Goal: Information Seeking & Learning: Compare options

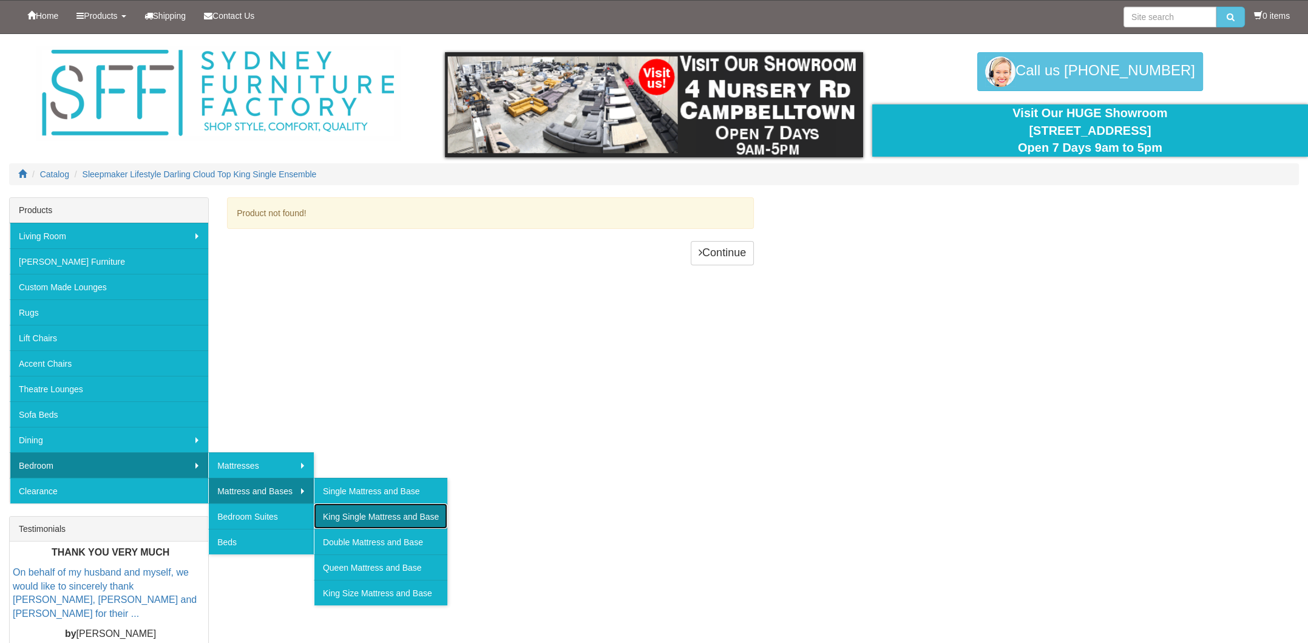
click at [345, 513] on link "King Single Mattress and Base" at bounding box center [381, 516] width 134 height 26
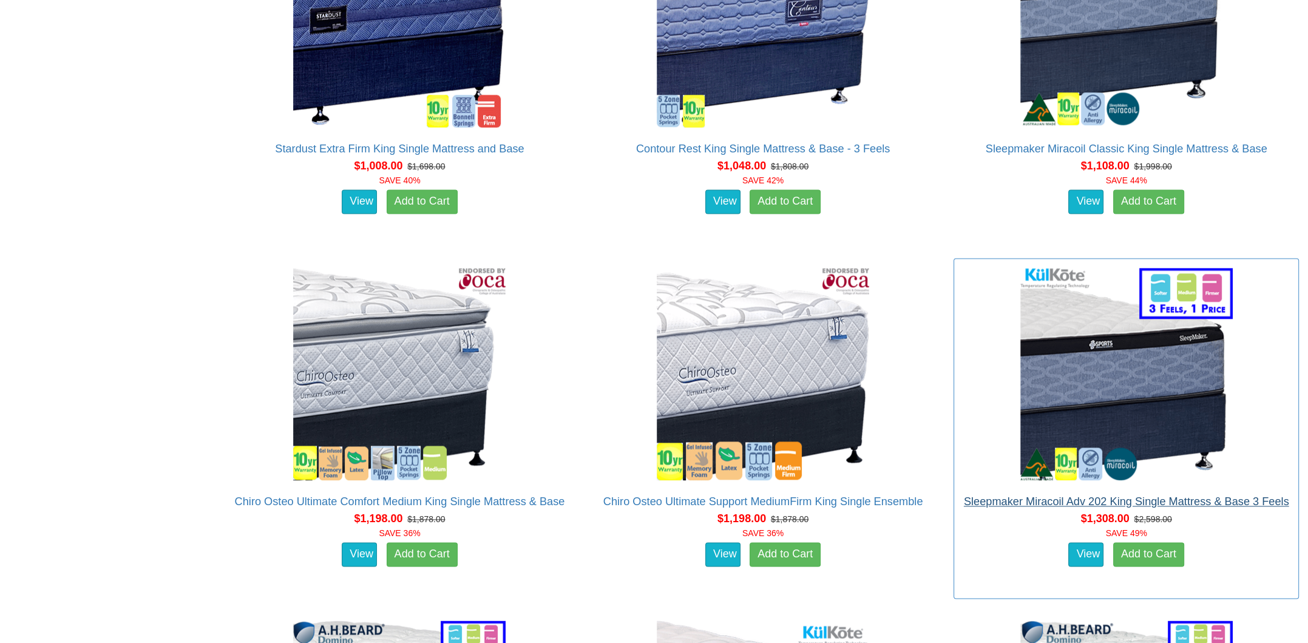
scroll to position [2247, 0]
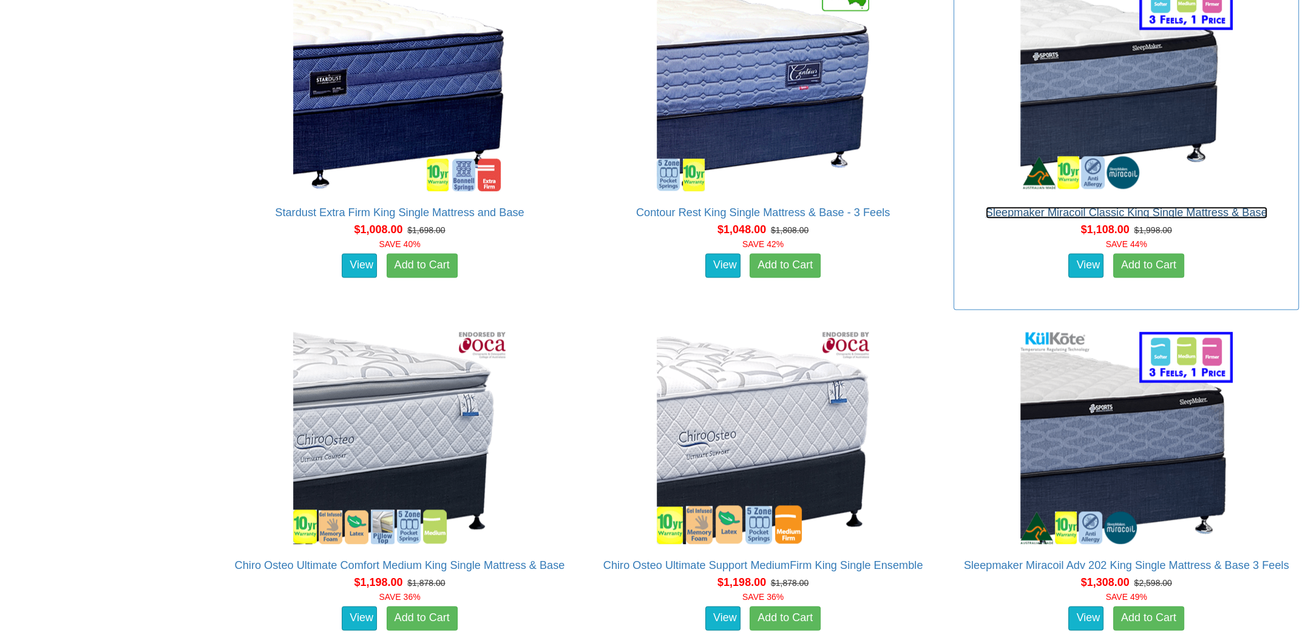
click at [1062, 208] on link "Sleepmaker Miracoil Classic King Single Mattress & Base" at bounding box center [1127, 212] width 282 height 12
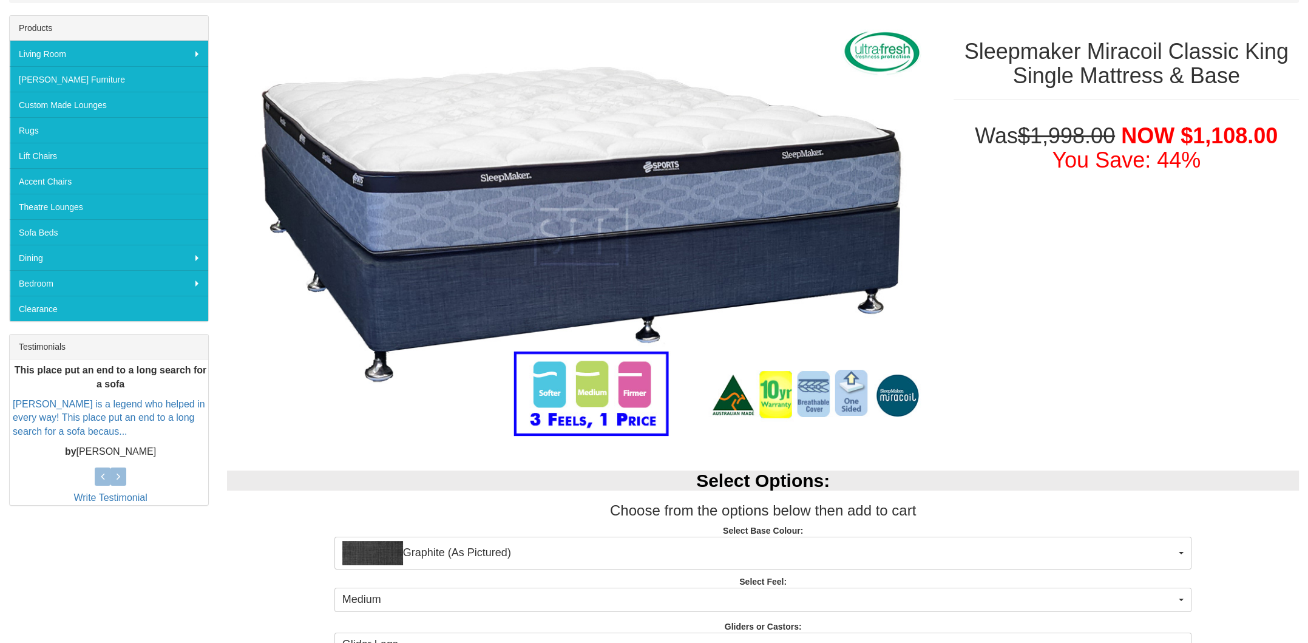
scroll to position [364, 0]
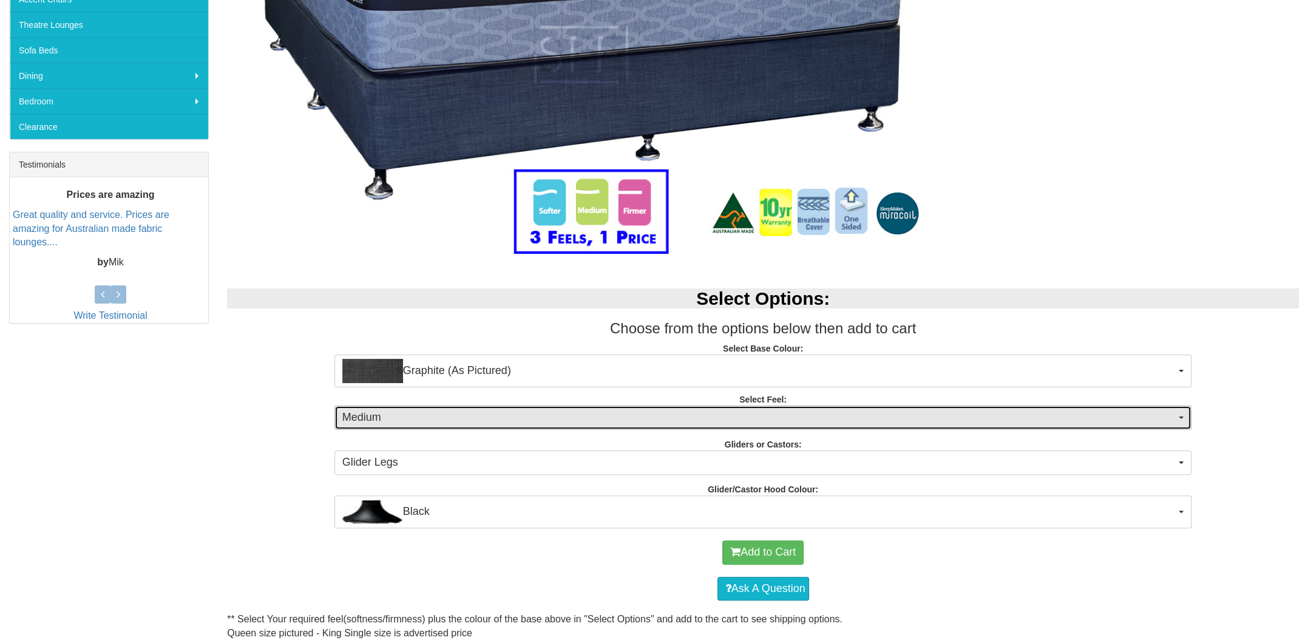
click at [354, 422] on span "Medium" at bounding box center [759, 418] width 834 height 16
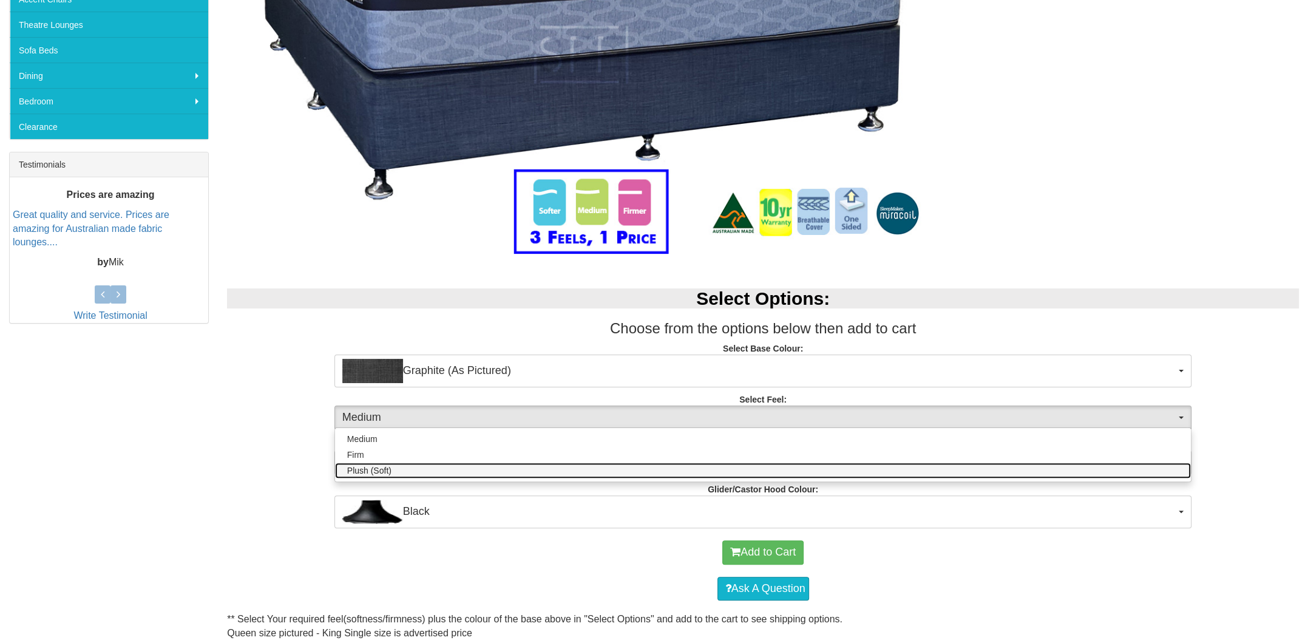
click at [364, 467] on span "Plush (Soft)" at bounding box center [369, 470] width 44 height 12
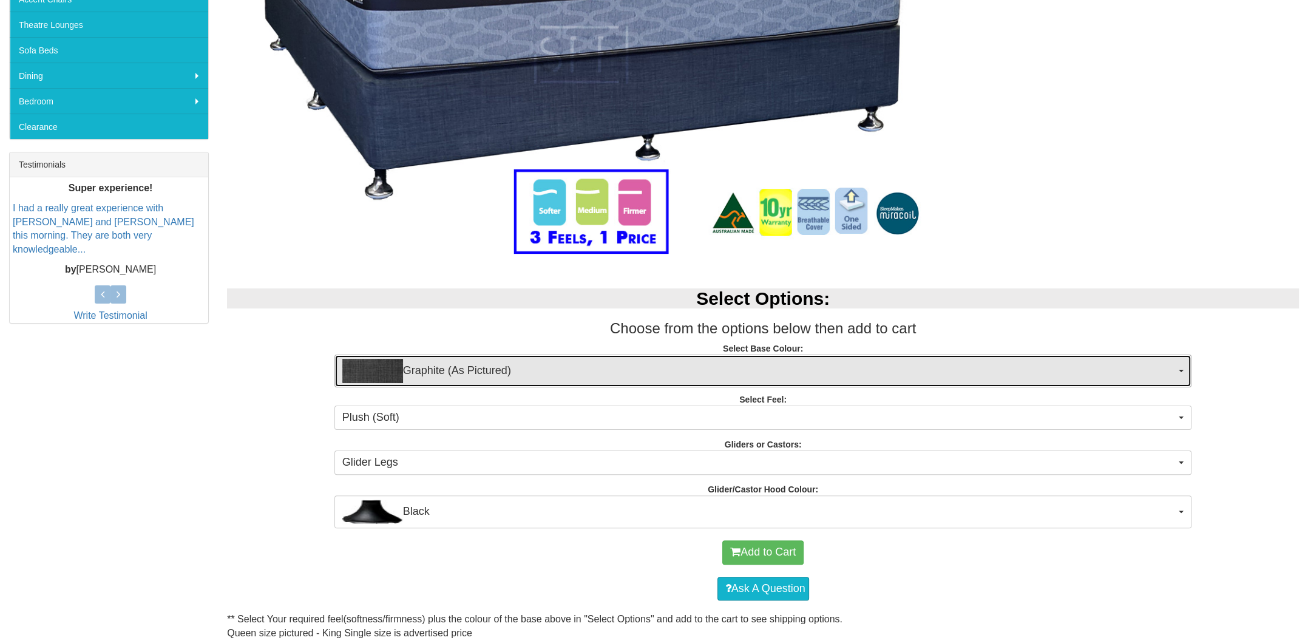
click at [423, 376] on span "Graphite (As Pictured)" at bounding box center [759, 371] width 834 height 24
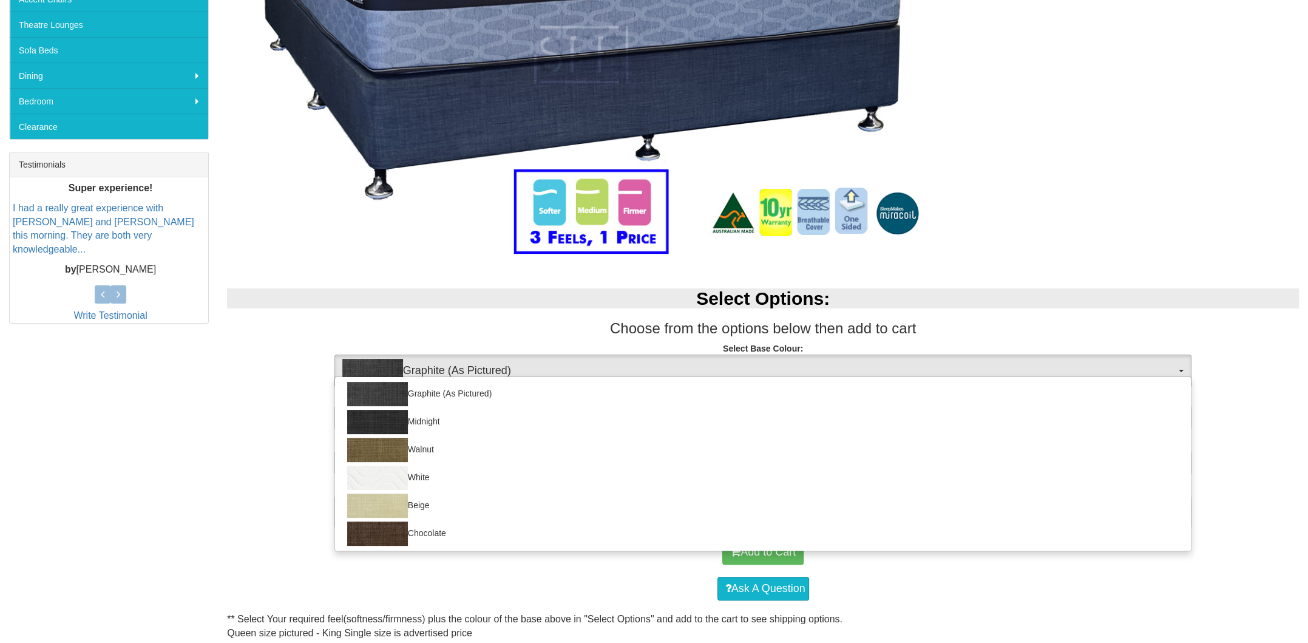
click at [233, 448] on div "Select Options: Choose from the options below then add to cart Select Base Colo…" at bounding box center [763, 402] width 1090 height 252
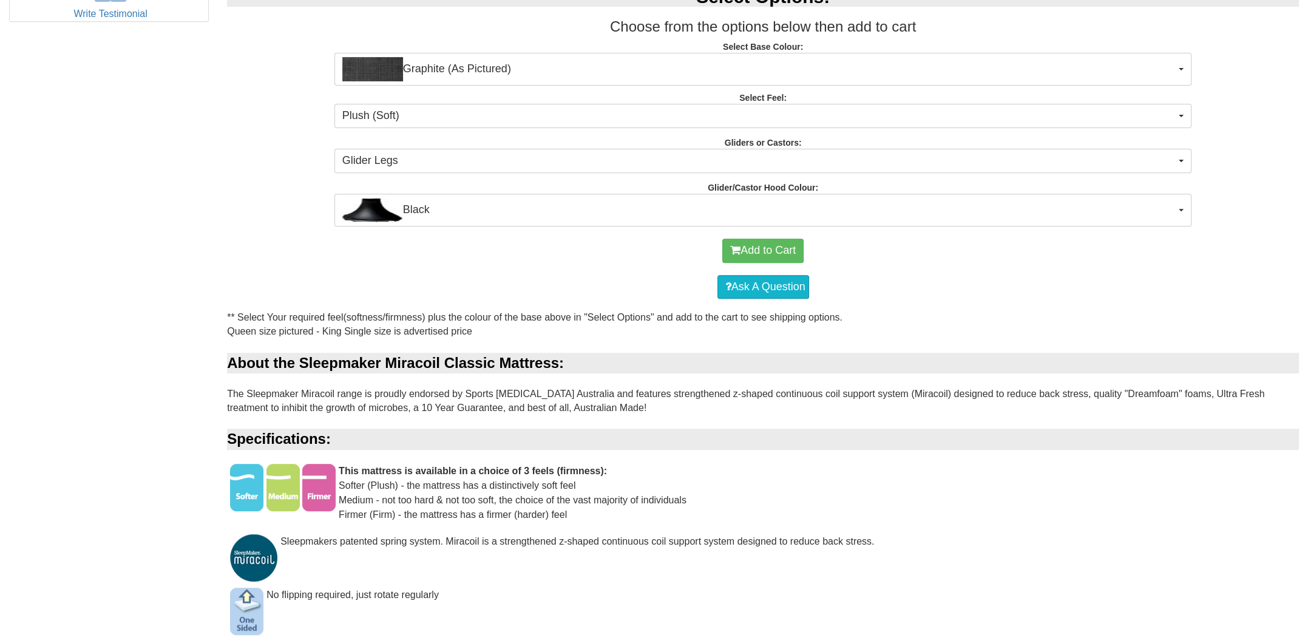
scroll to position [668, 0]
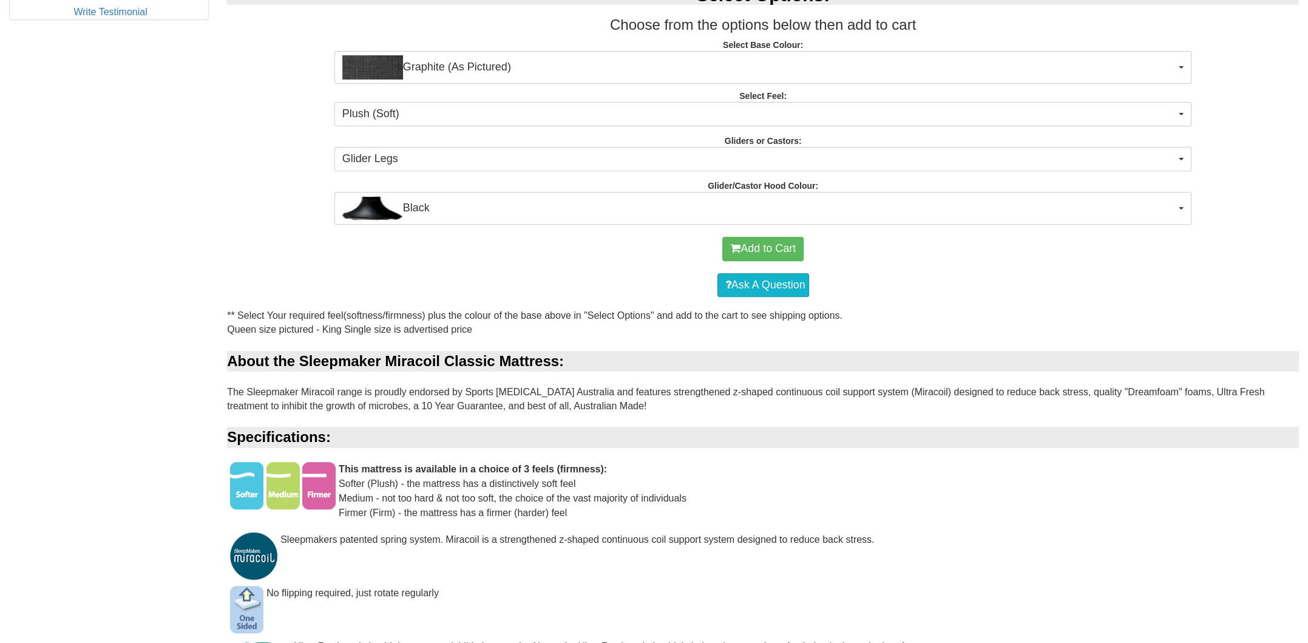
drag, startPoint x: 304, startPoint y: 400, endPoint x: 305, endPoint y: 409, distance: 8.6
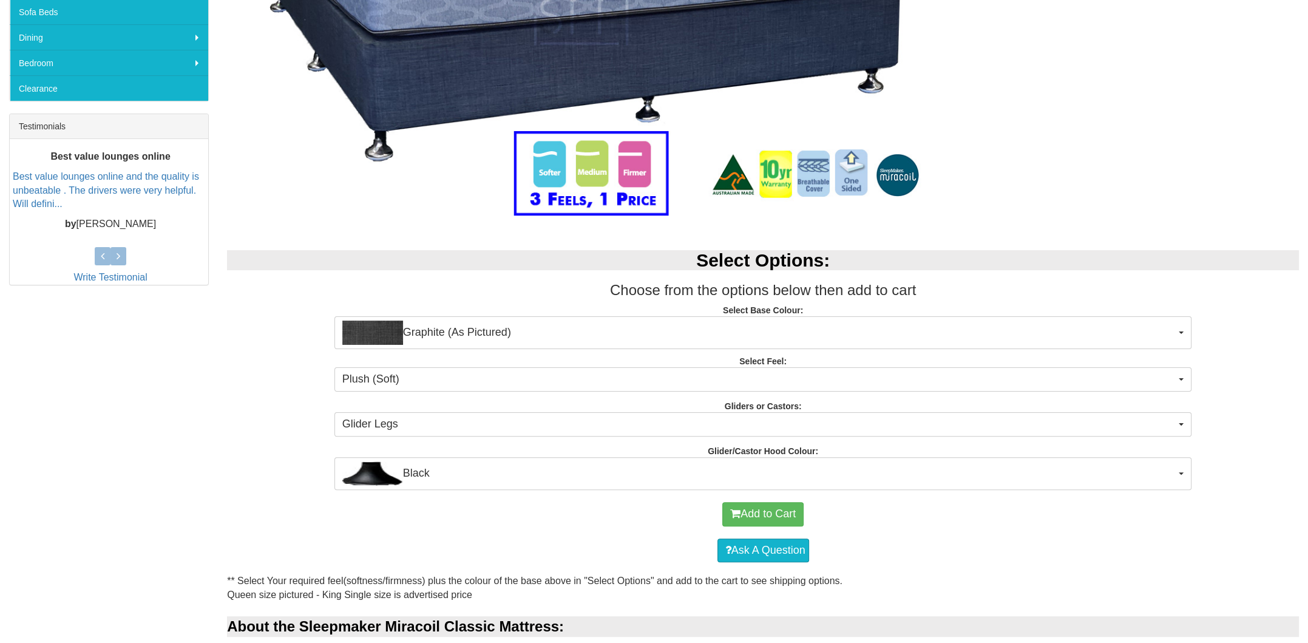
scroll to position [524, 0]
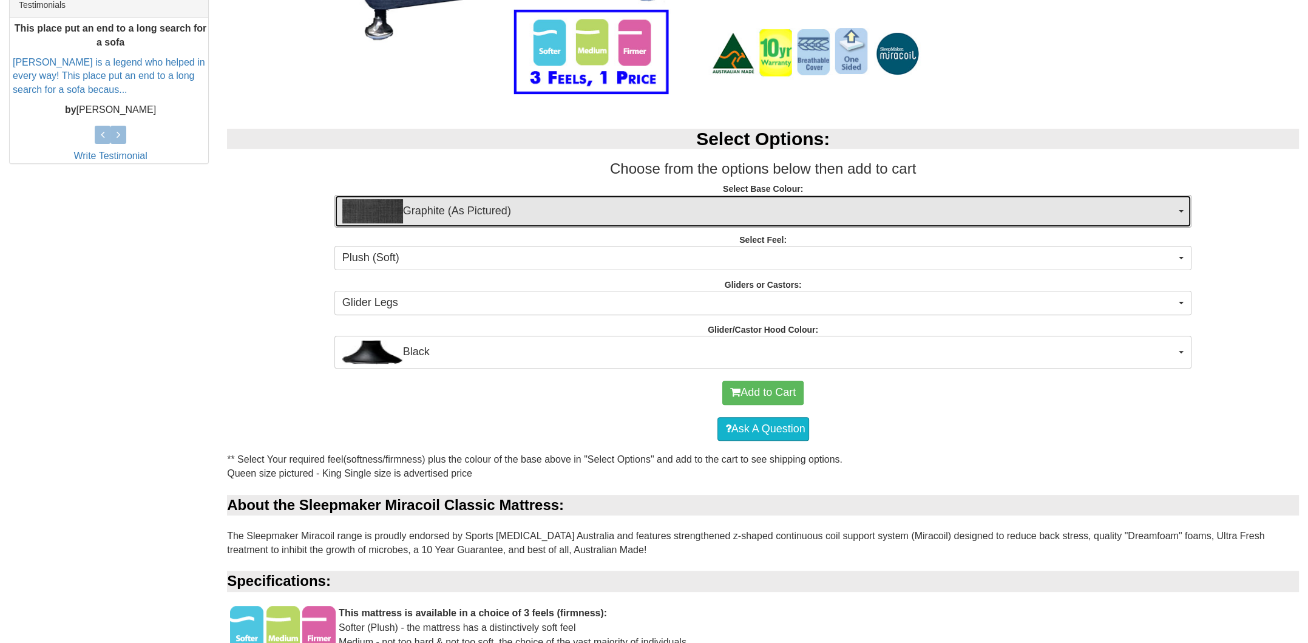
click at [486, 212] on span "Graphite (As Pictured)" at bounding box center [759, 211] width 834 height 24
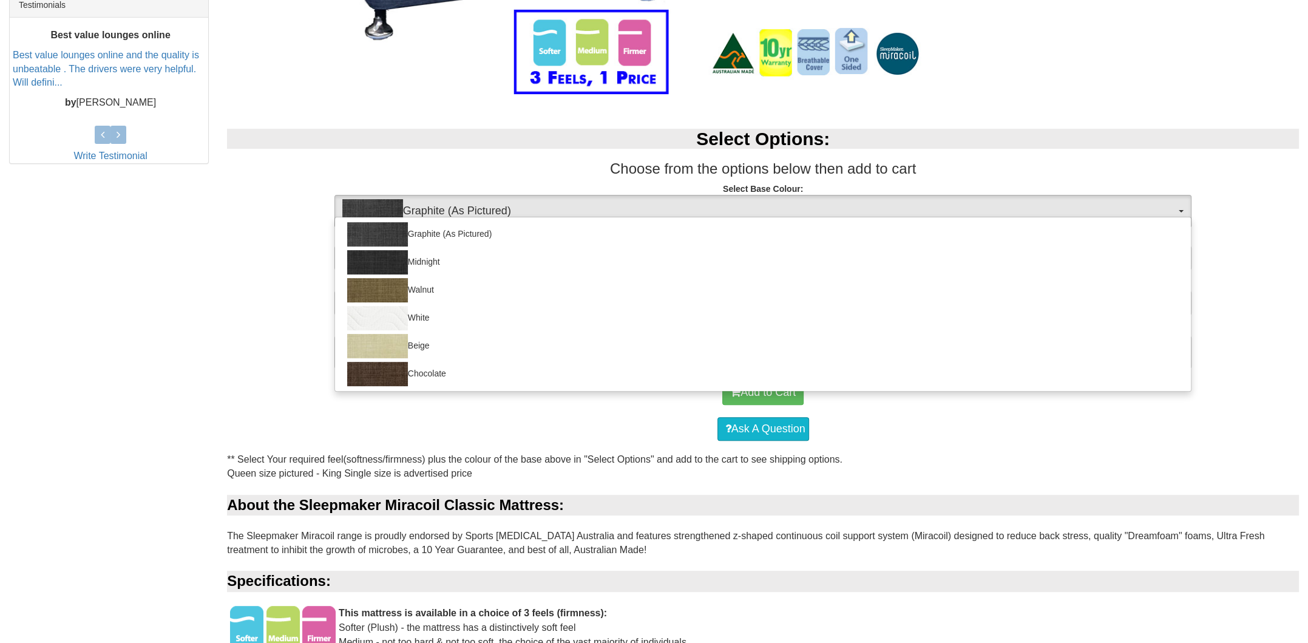
click at [261, 300] on div "Select Options: Choose from the options below then add to cart Select Base Colo…" at bounding box center [763, 243] width 1090 height 252
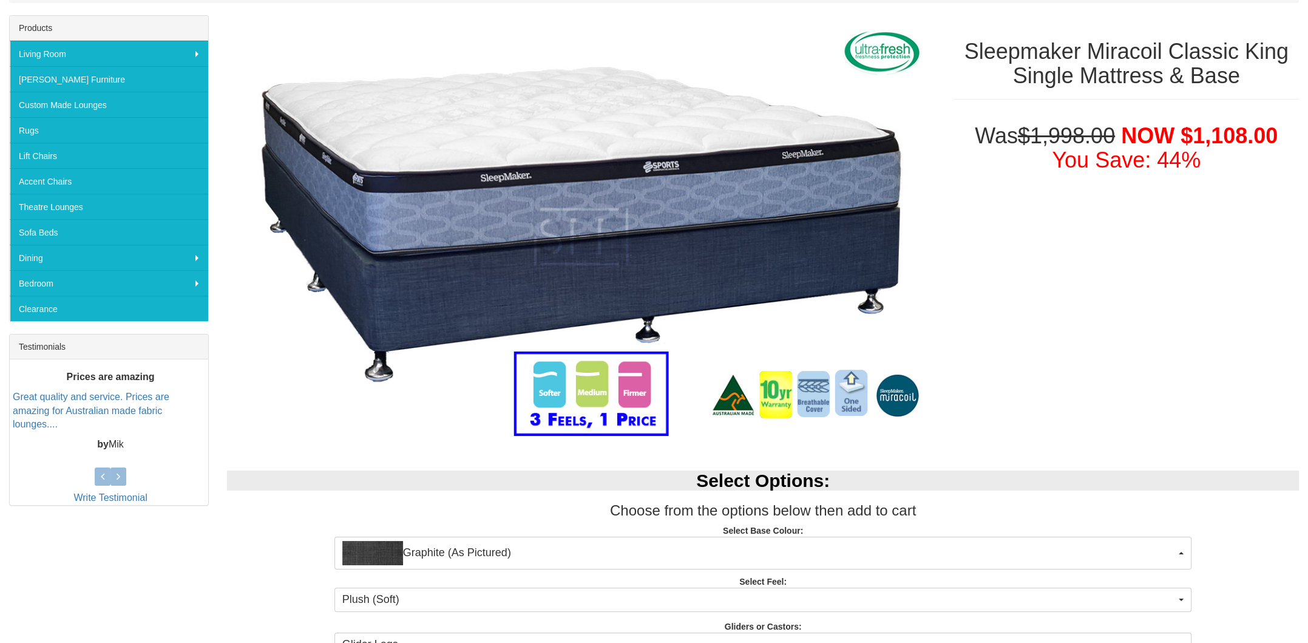
scroll to position [364, 0]
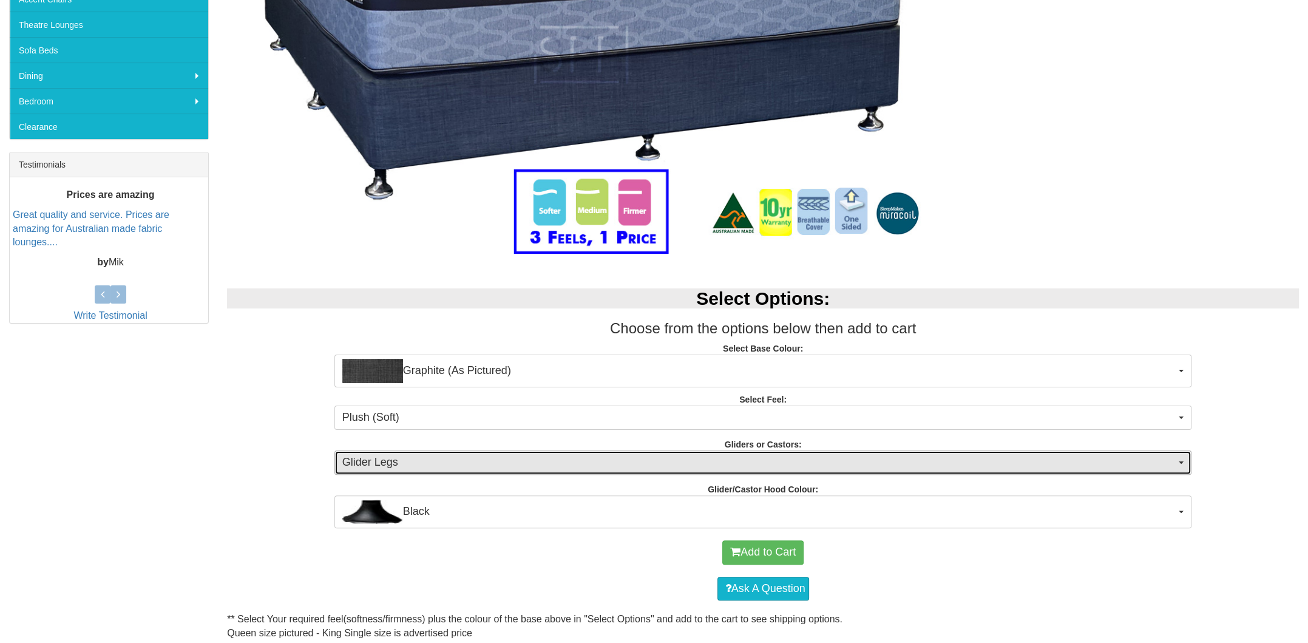
click at [594, 468] on span "Glider Legs" at bounding box center [759, 463] width 834 height 16
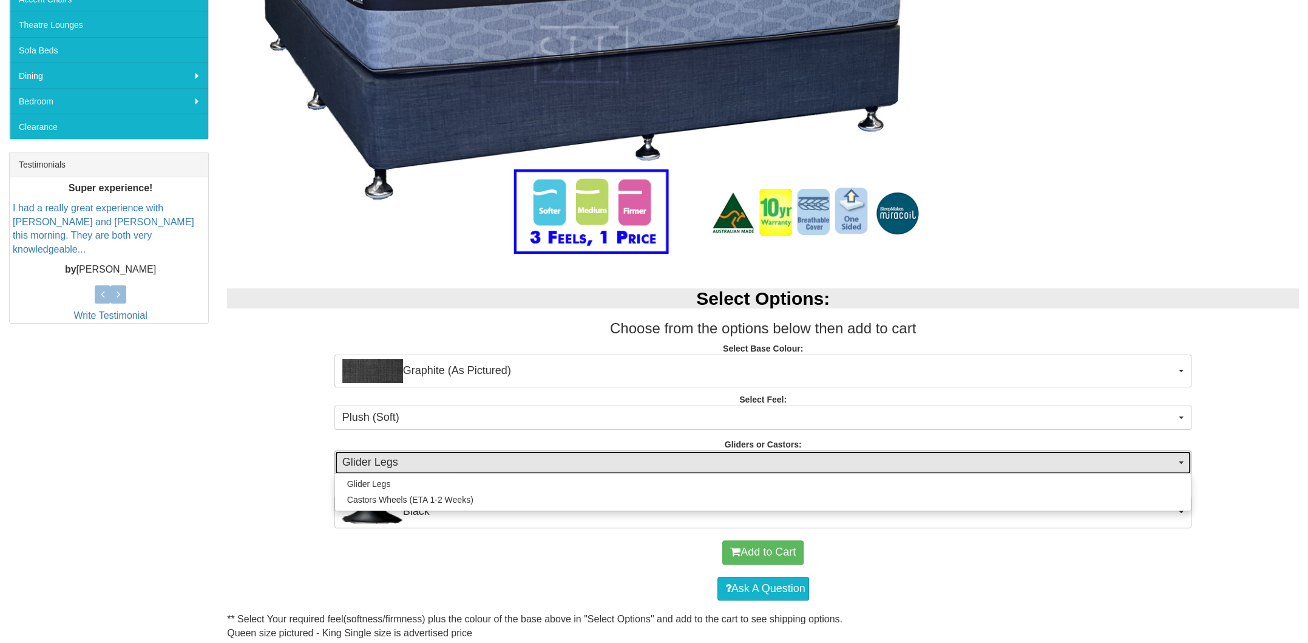
click at [594, 468] on span "Glider Legs" at bounding box center [759, 463] width 834 height 16
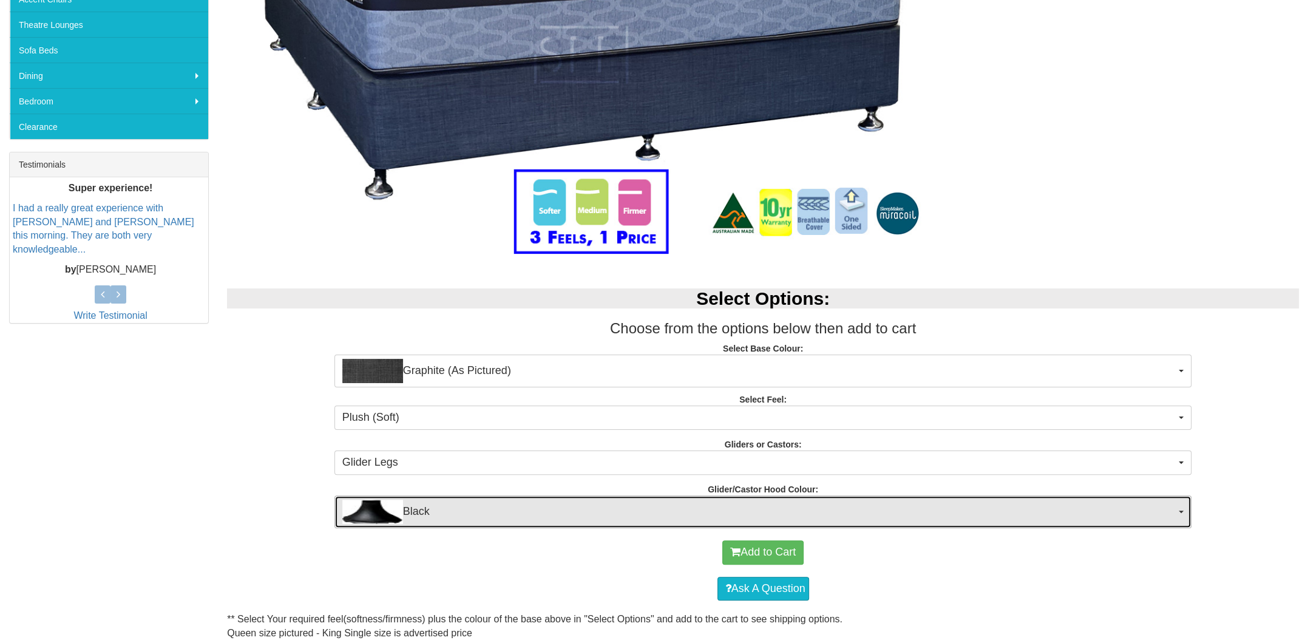
click at [505, 511] on span "Black" at bounding box center [759, 512] width 834 height 24
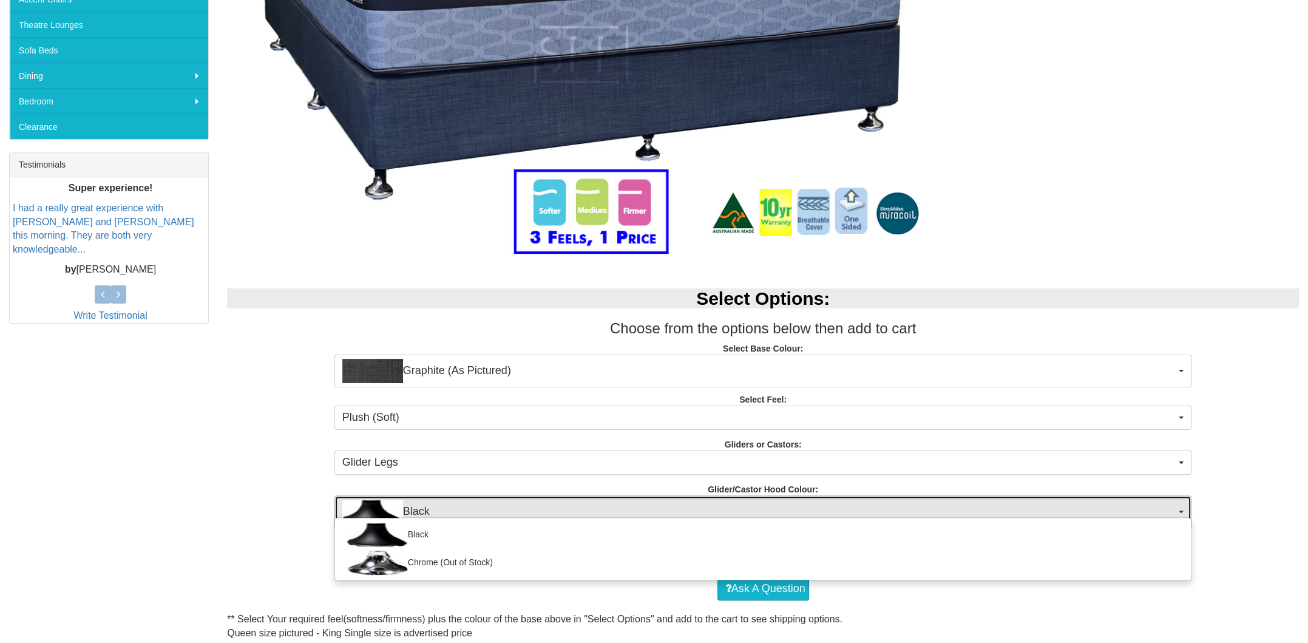
click at [505, 511] on span "Black" at bounding box center [759, 512] width 834 height 24
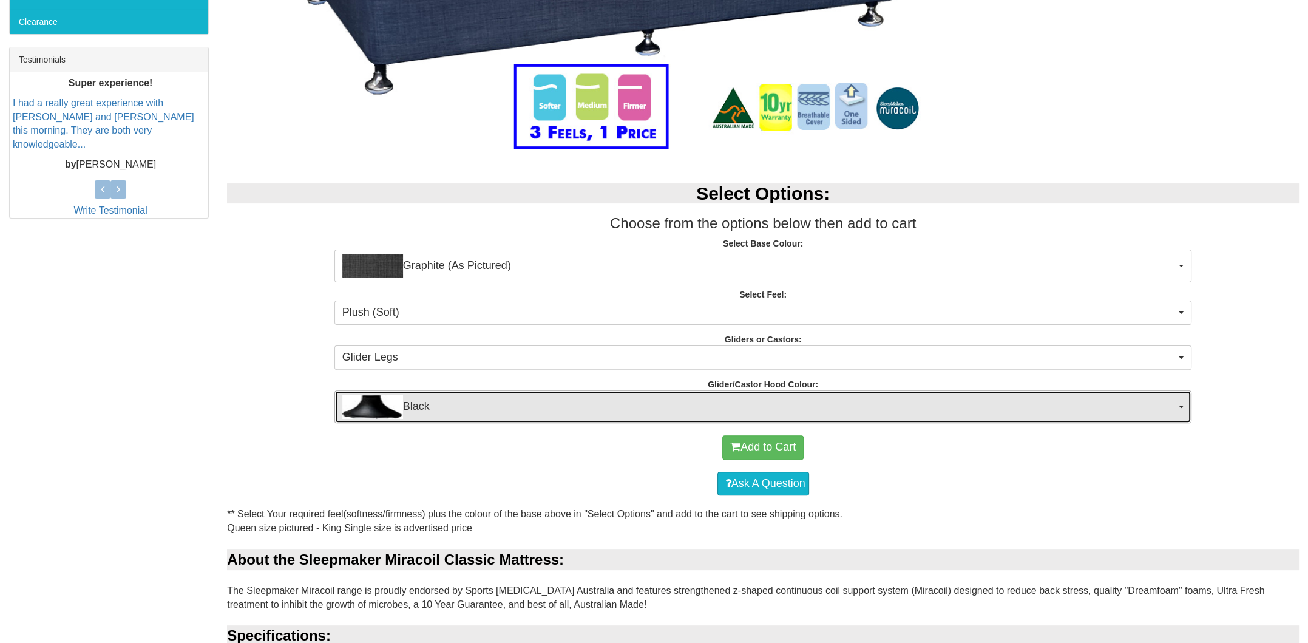
scroll to position [486, 0]
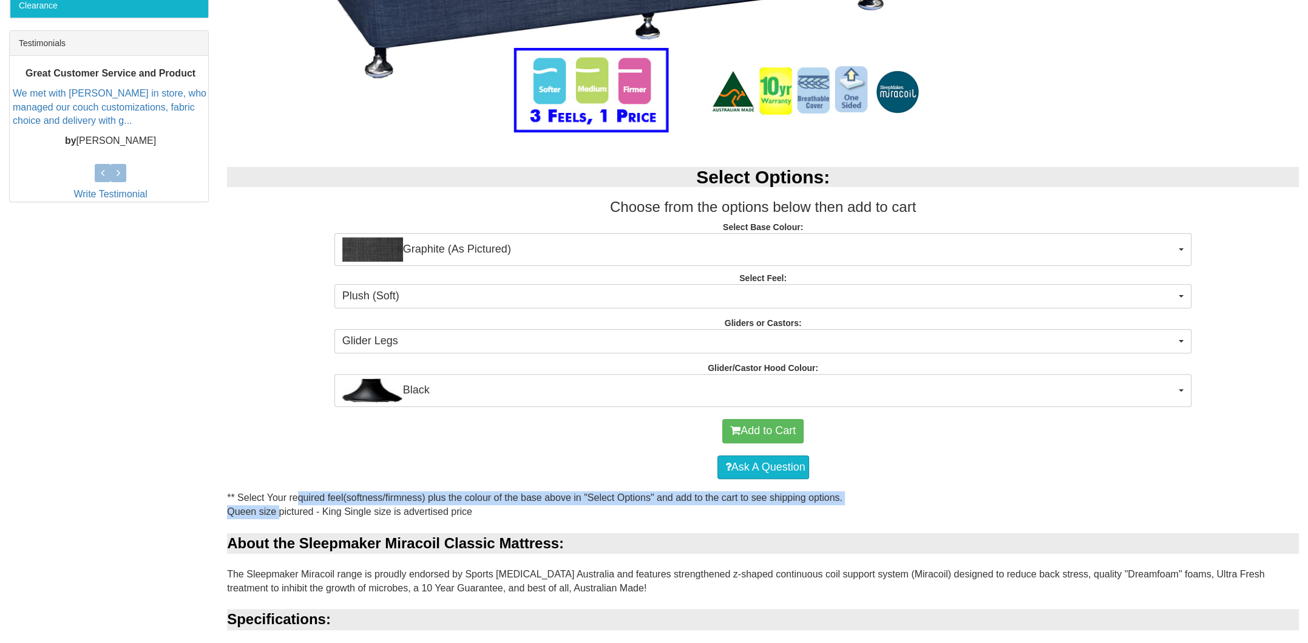
drag, startPoint x: 277, startPoint y: 494, endPoint x: 276, endPoint y: 509, distance: 14.6
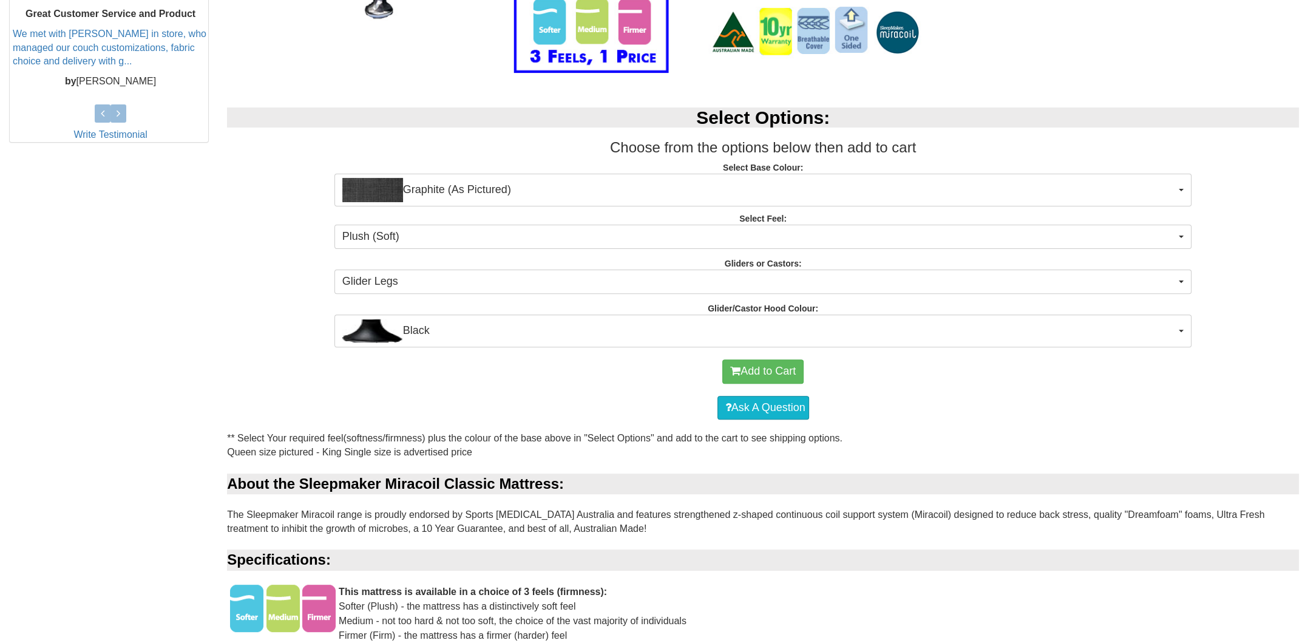
scroll to position [546, 0]
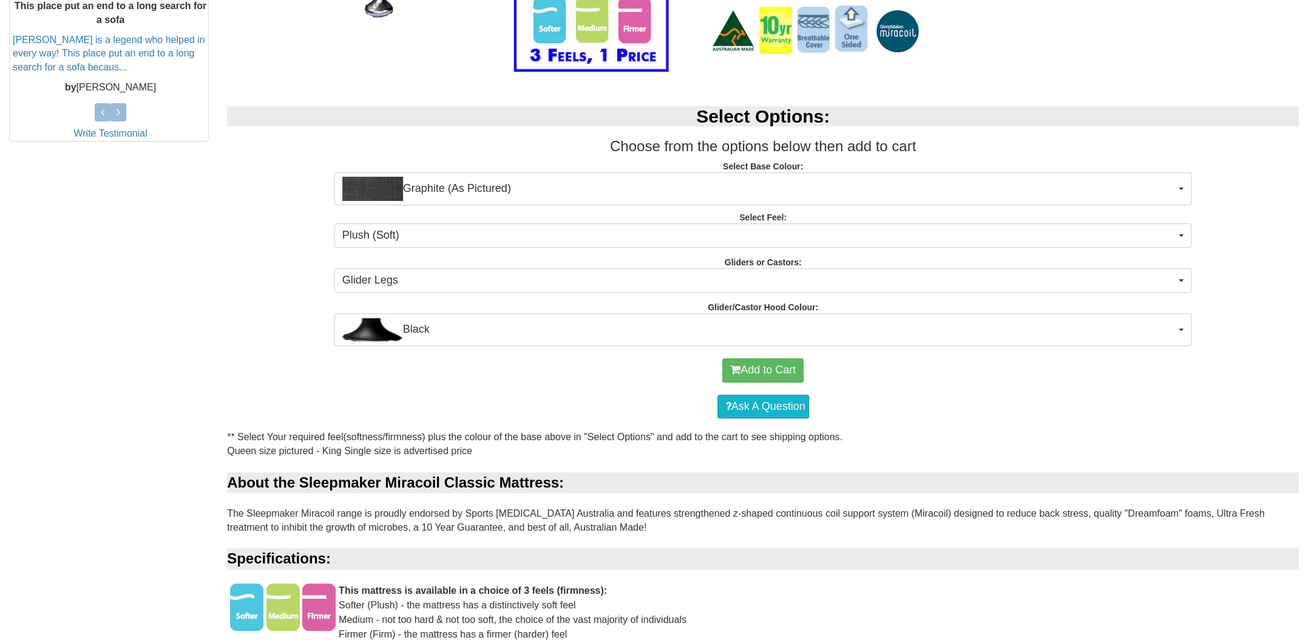
scroll to position [668, 0]
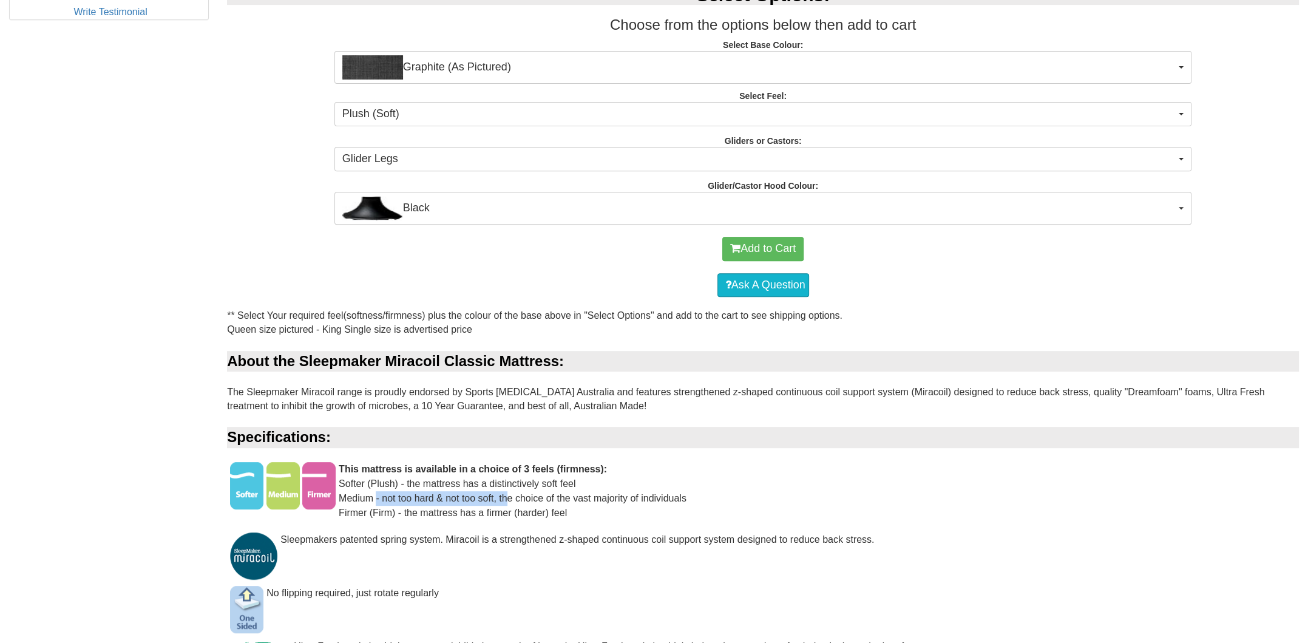
drag, startPoint x: 371, startPoint y: 496, endPoint x: 502, endPoint y: 497, distance: 131.2
click at [502, 497] on div "This mattress is available in a choice of 3 feels (firmness): Softer (Plush) - …" at bounding box center [763, 497] width 1072 height 70
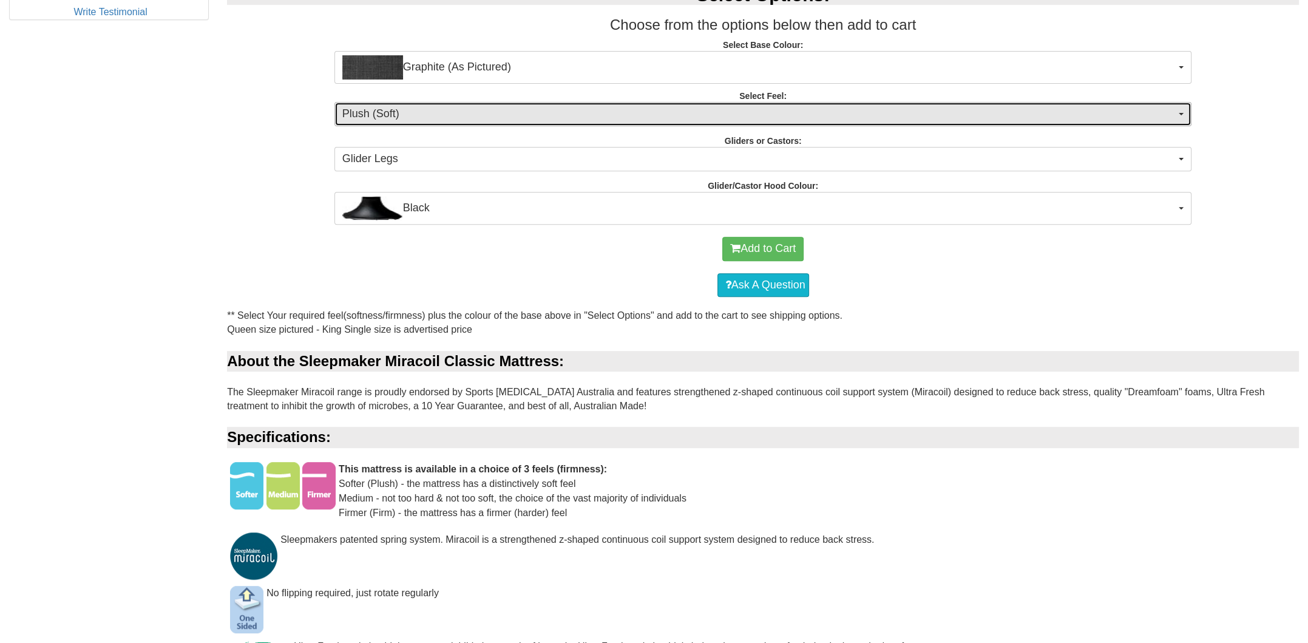
click at [540, 111] on span "Plush (Soft)" at bounding box center [759, 114] width 834 height 16
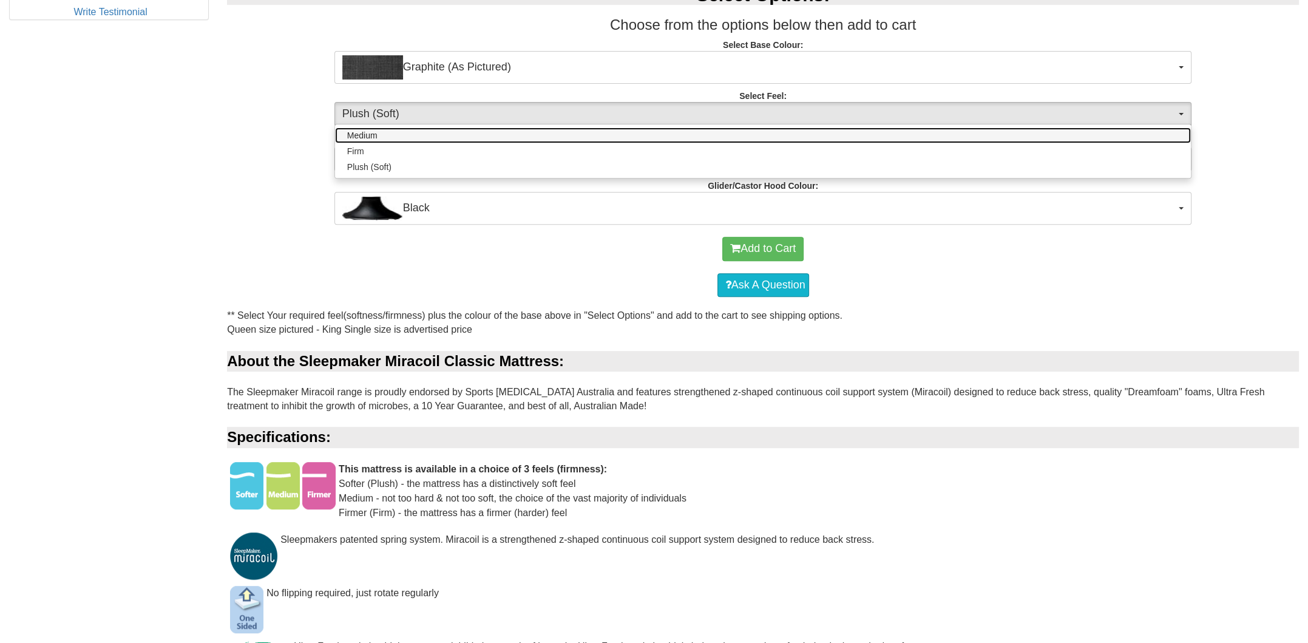
click at [534, 133] on link "Medium" at bounding box center [763, 136] width 857 height 16
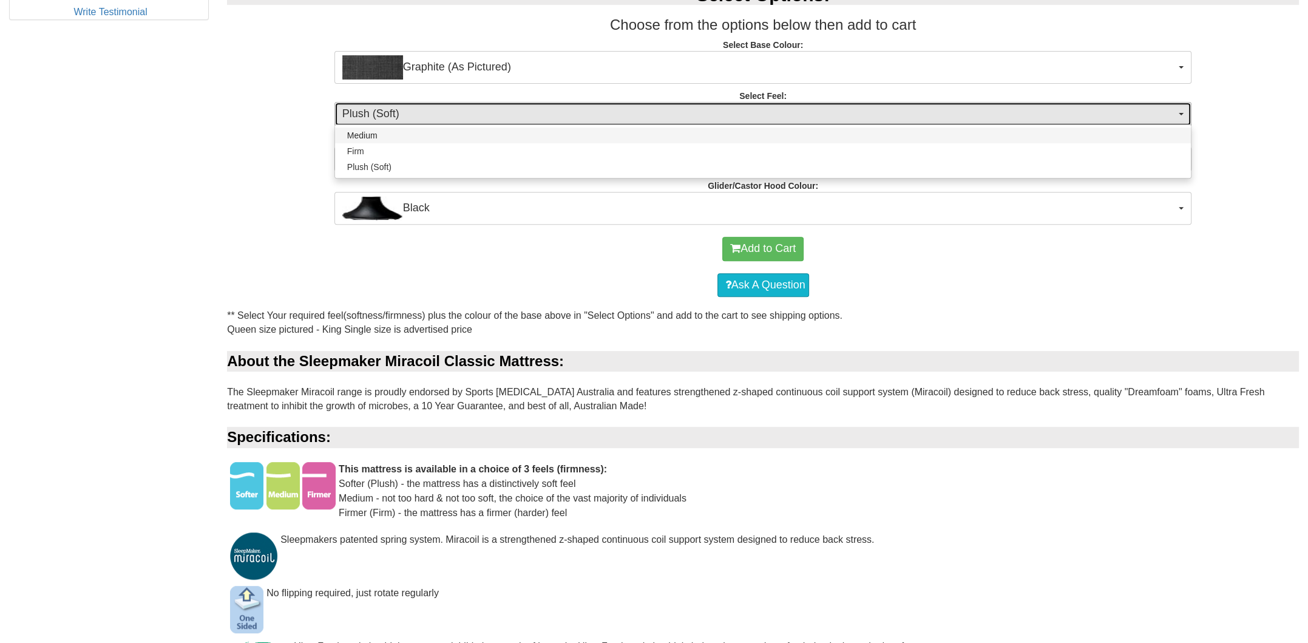
select select "1380"
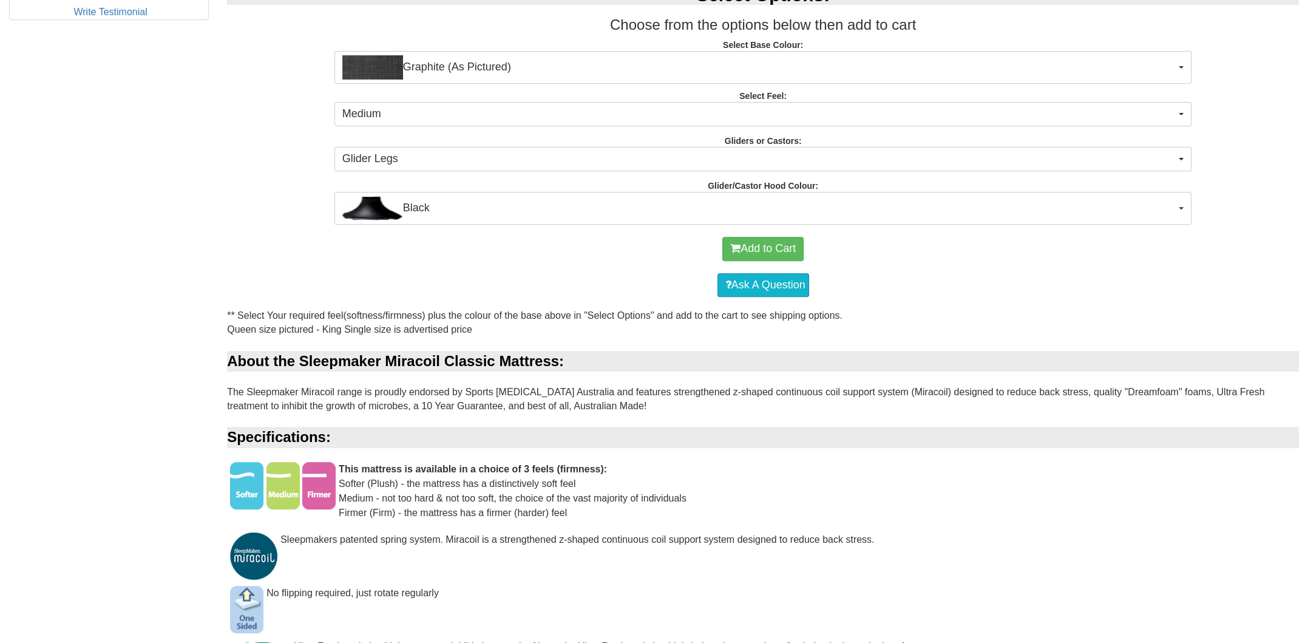
click at [436, 477] on div "This mattress is available in a choice of 3 feels (firmness): Softer (Plush) - …" at bounding box center [763, 497] width 1072 height 70
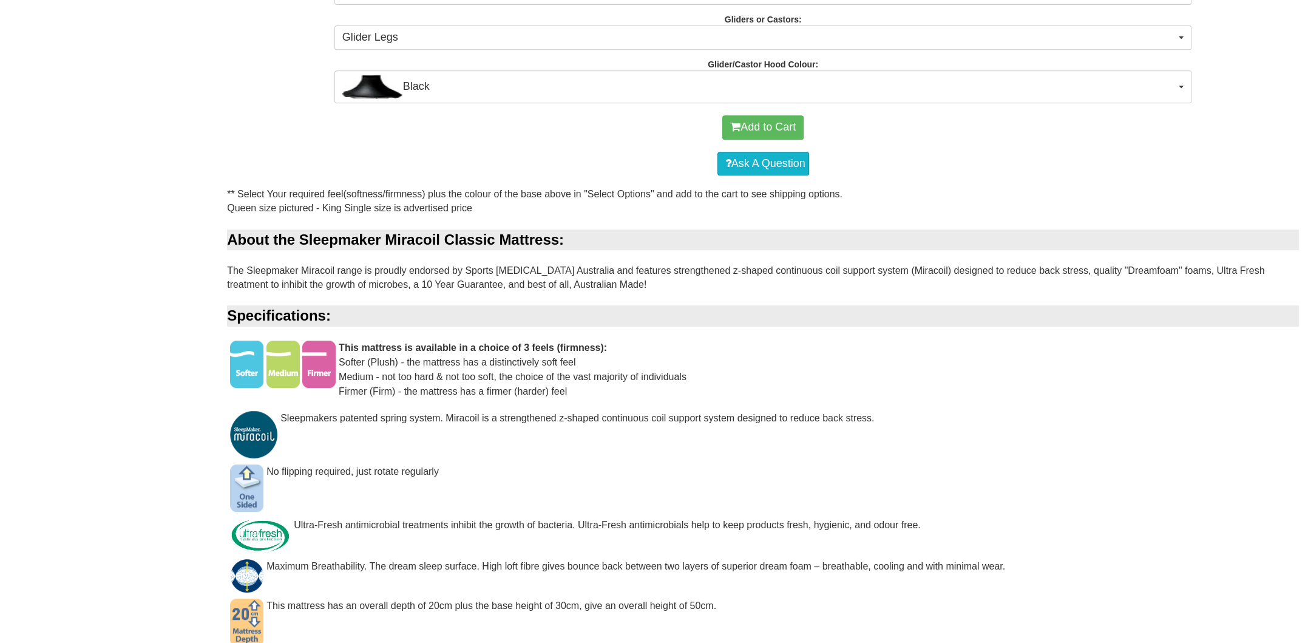
scroll to position [971, 0]
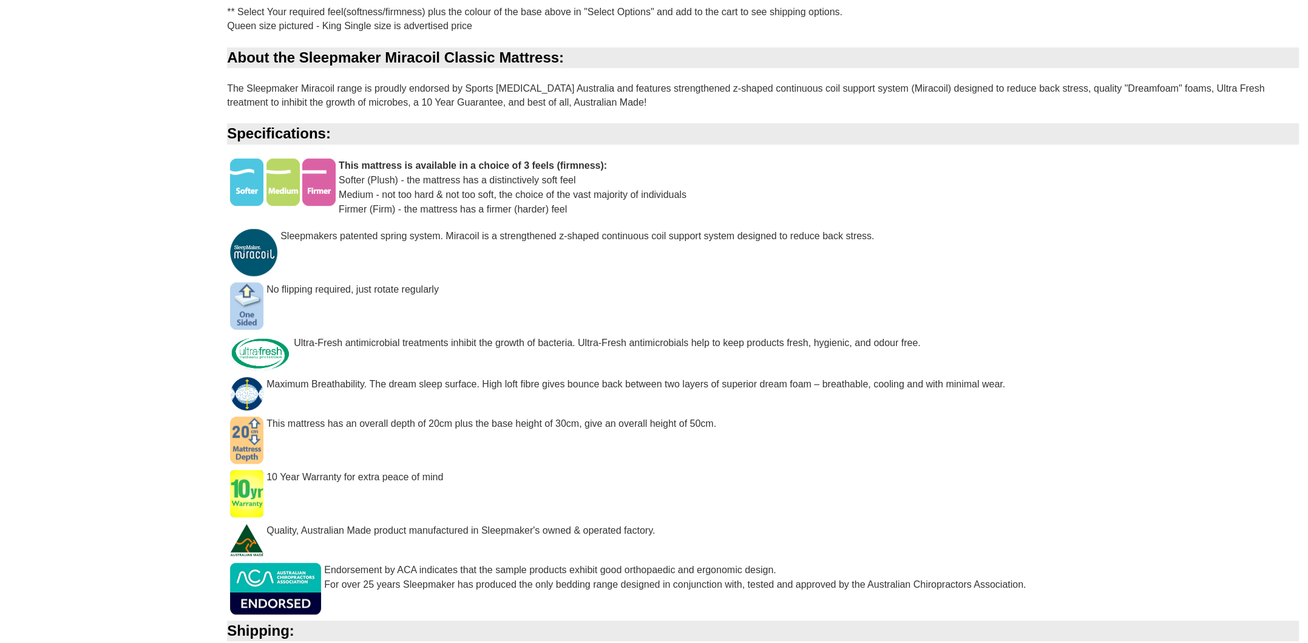
click at [441, 430] on div "This mattress has an overall depth of 20cm plus the base height of 30cm, give a…" at bounding box center [763, 430] width 1072 height 27
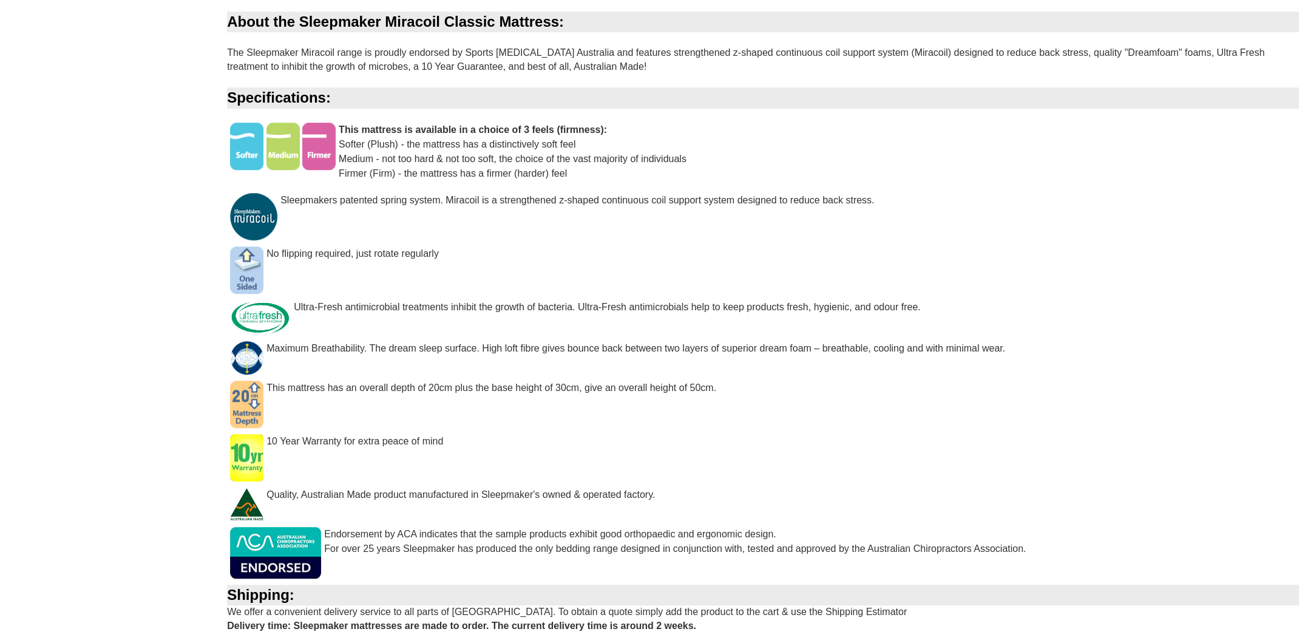
scroll to position [1313, 0]
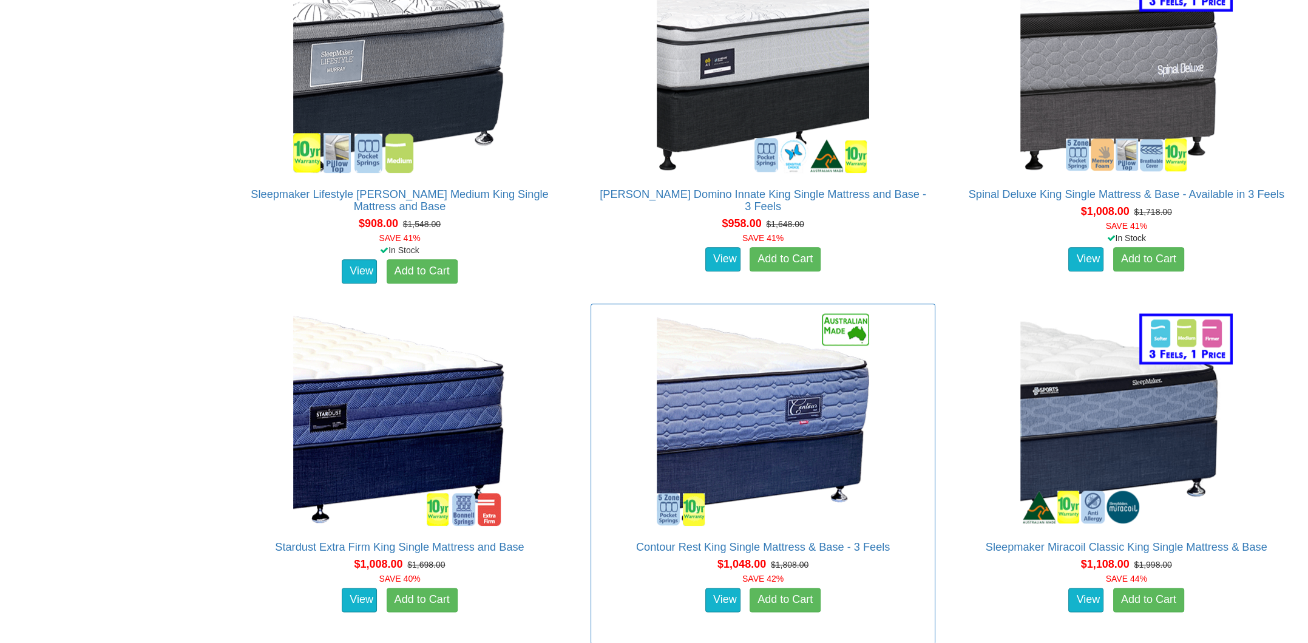
scroll to position [1882, 0]
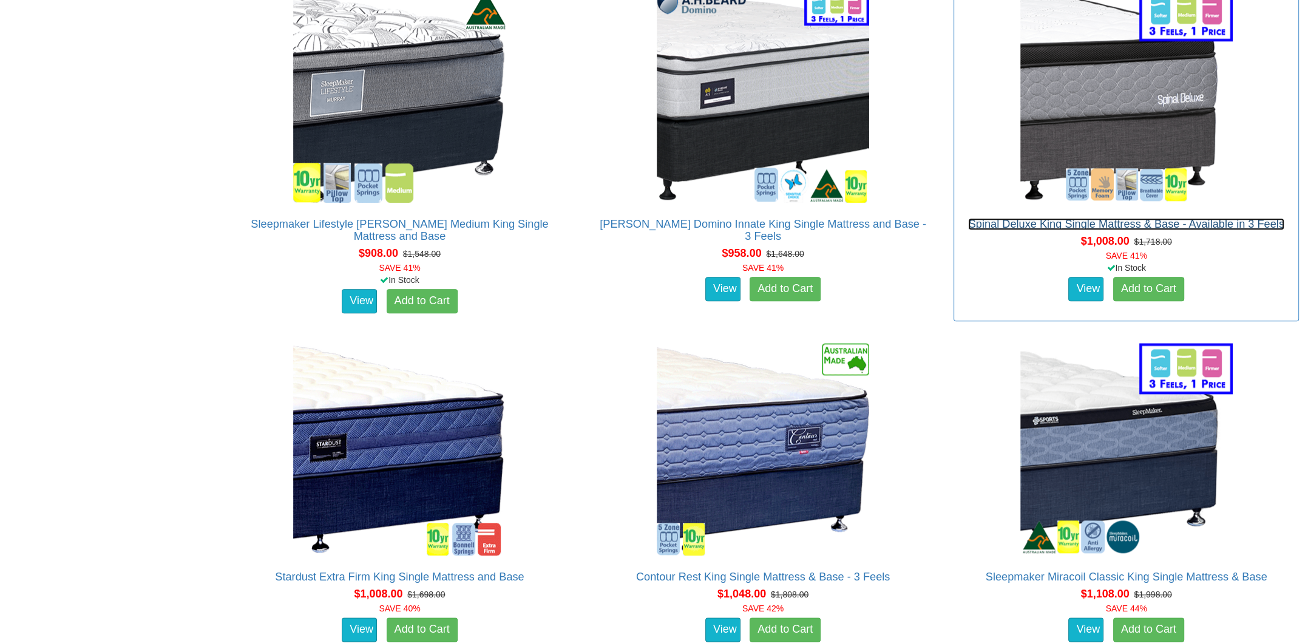
click at [1007, 220] on link "Spinal Deluxe King Single Mattress & Base - Available in 3 Feels" at bounding box center [1126, 224] width 316 height 12
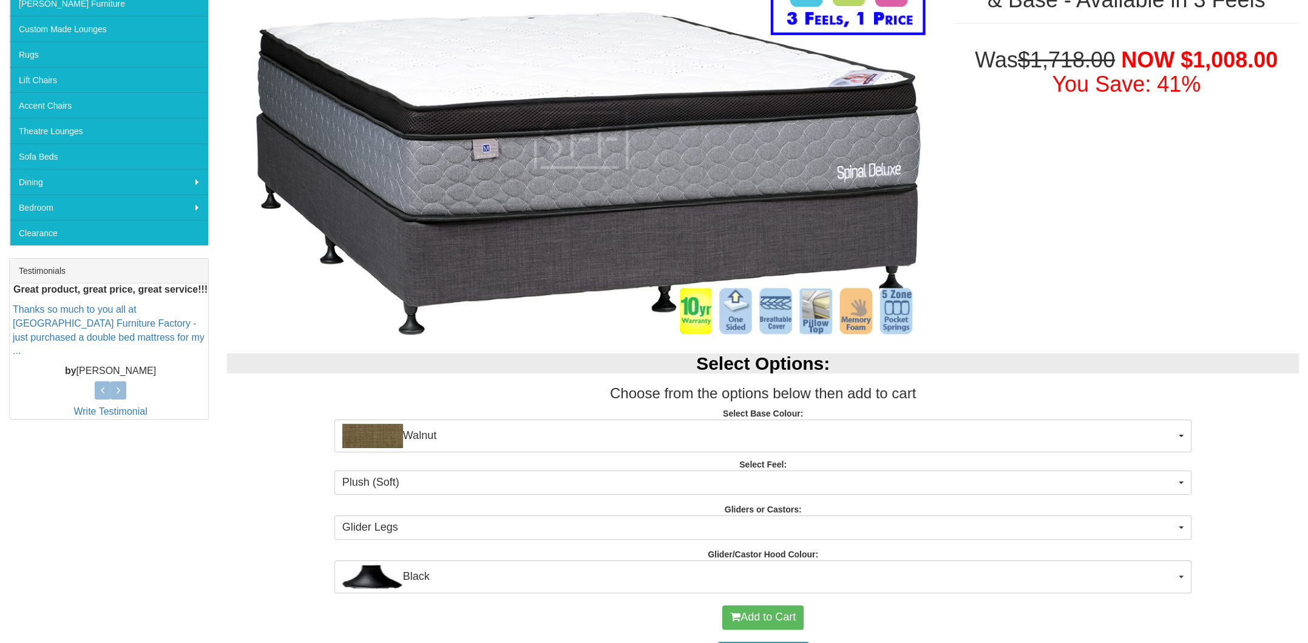
scroll to position [243, 0]
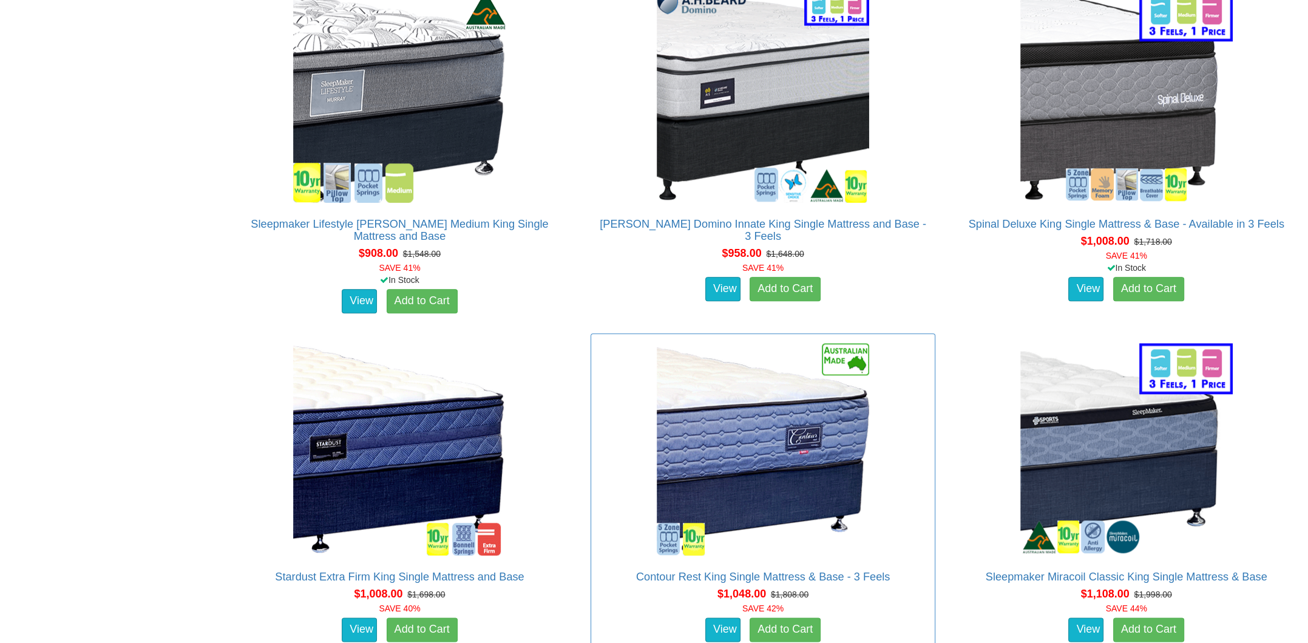
scroll to position [1882, 0]
click at [313, 222] on link "Sleepmaker Lifestyle [PERSON_NAME] Medium King Single Mattress and Base" at bounding box center [400, 230] width 298 height 24
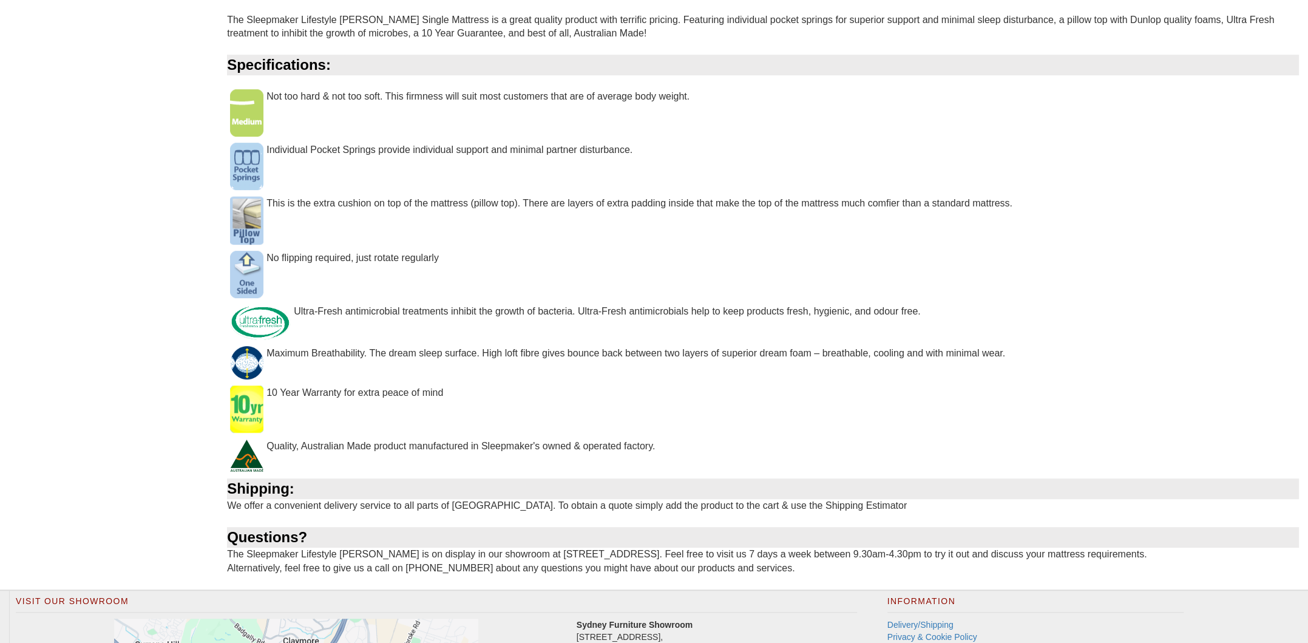
scroll to position [937, 0]
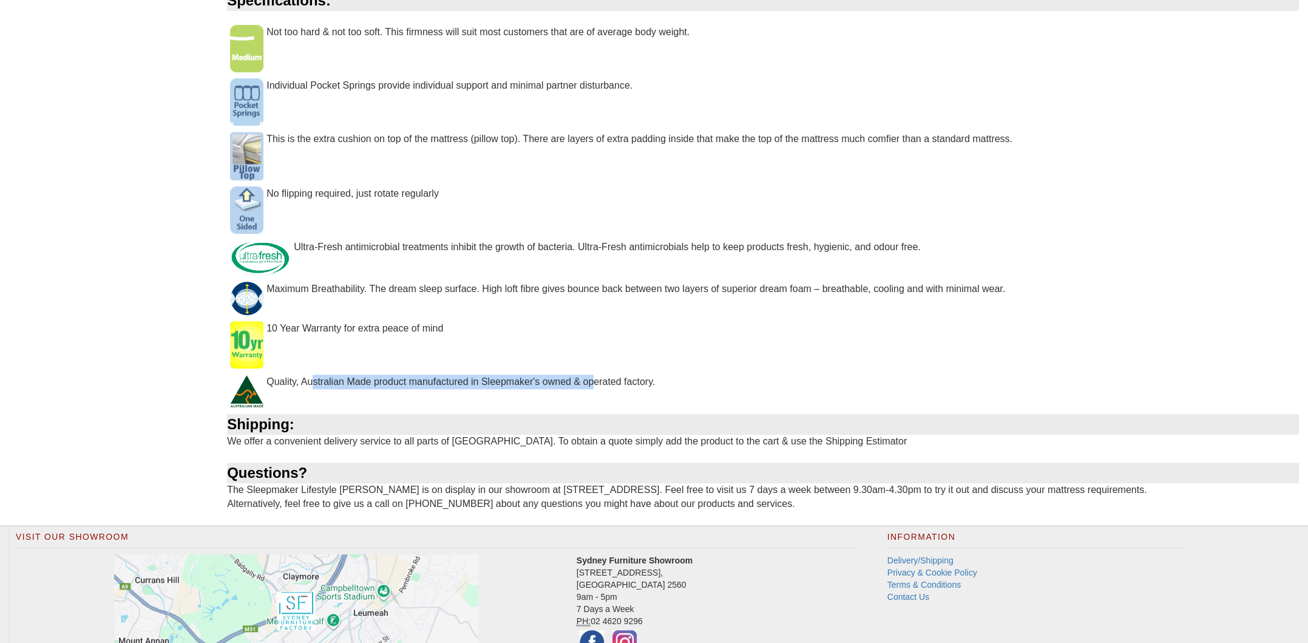
drag, startPoint x: 314, startPoint y: 384, endPoint x: 594, endPoint y: 377, distance: 280.6
click at [594, 377] on div "Quality, Australian Made product manufactured in Sleepmaker's owned & operated …" at bounding box center [763, 388] width 1072 height 27
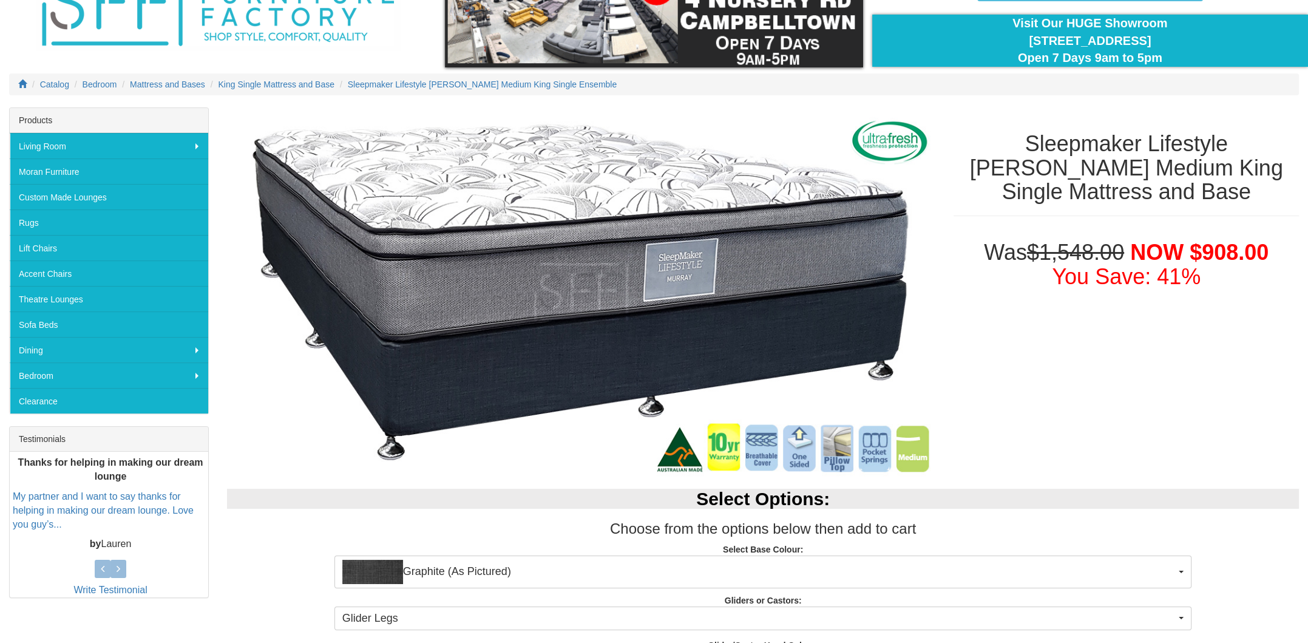
scroll to position [87, 0]
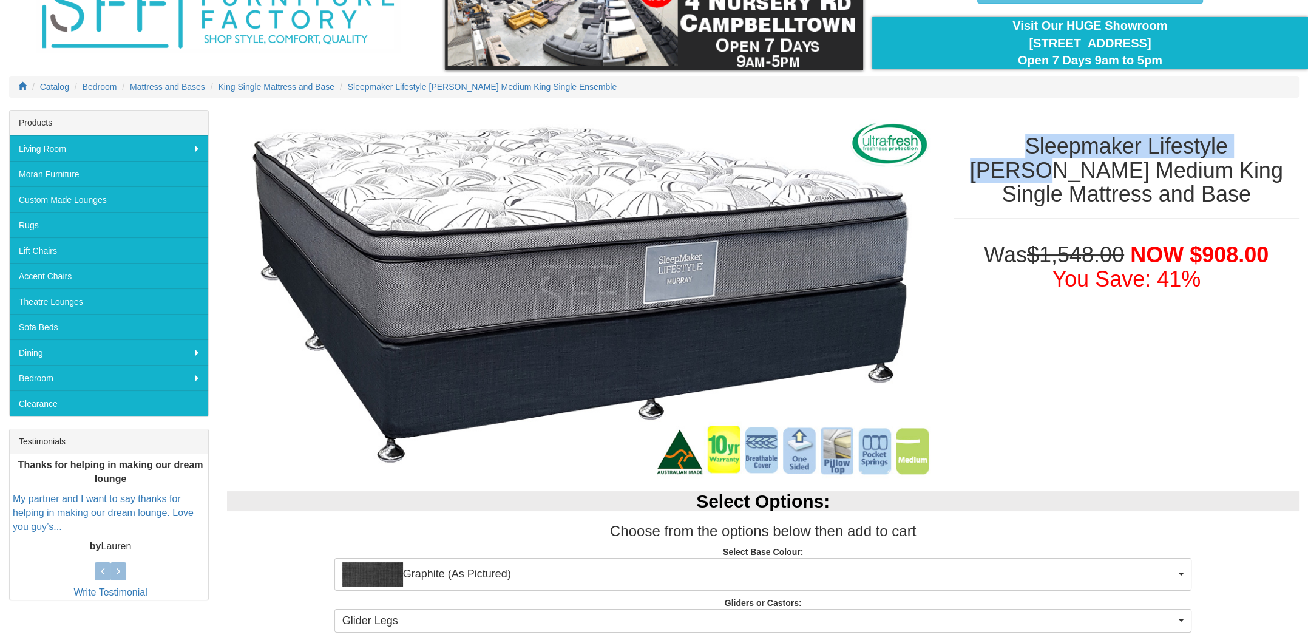
drag, startPoint x: 988, startPoint y: 143, endPoint x: 1269, endPoint y: 145, distance: 281.1
click at [1269, 145] on h1 "Sleepmaker Lifestyle [PERSON_NAME] Medium King Single Mattress and Base" at bounding box center [1126, 170] width 345 height 72
copy h1 "Sleepmaker Lifestyle [PERSON_NAME]"
